Goal: Task Accomplishment & Management: Manage account settings

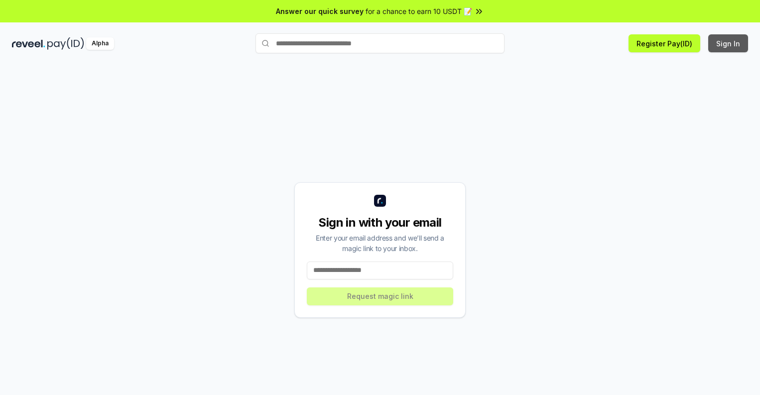
click at [728, 43] on button "Sign In" at bounding box center [728, 43] width 40 height 18
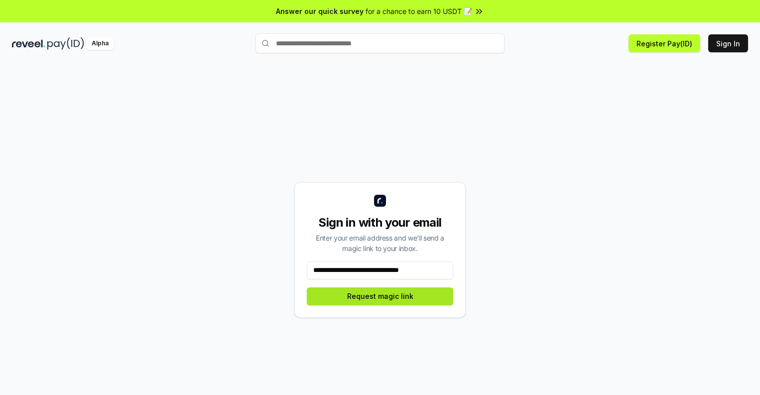
type input "**********"
click at [380, 296] on button "Request magic link" at bounding box center [380, 296] width 146 height 18
